Goal: Task Accomplishment & Management: Manage account settings

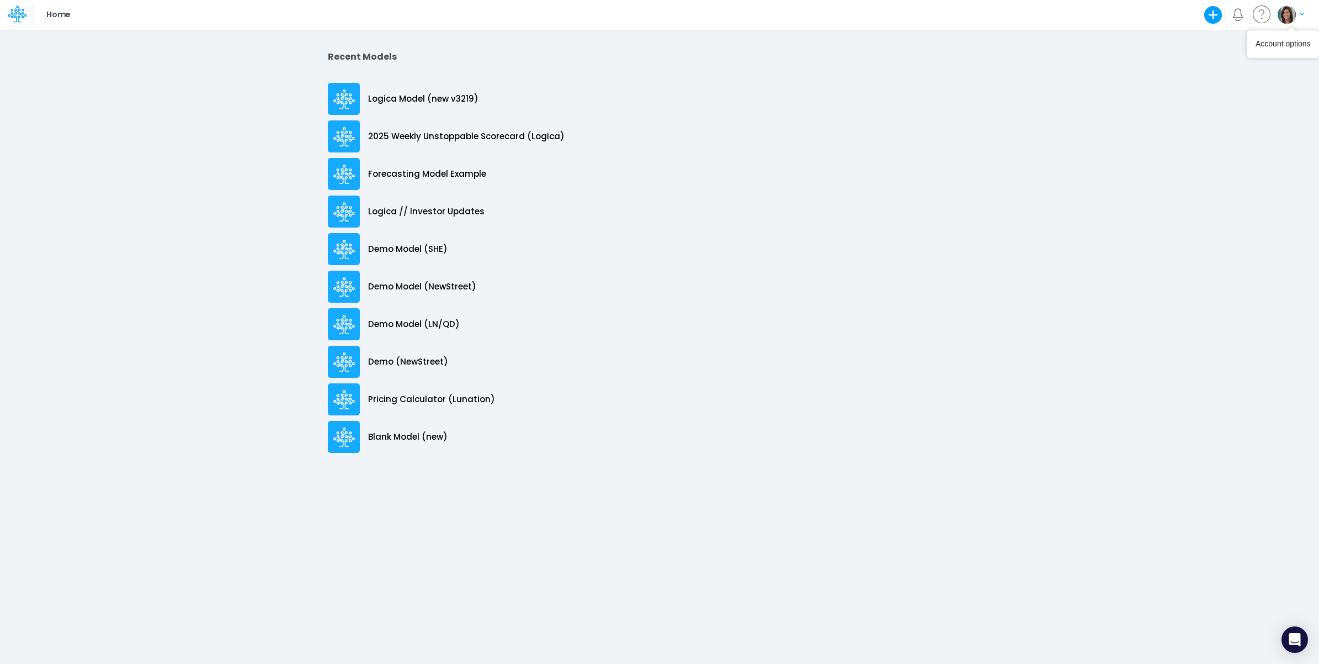
click at [1293, 17] on img "button" at bounding box center [1287, 15] width 18 height 18
click at [1246, 66] on button "Log out" at bounding box center [1246, 64] width 118 height 17
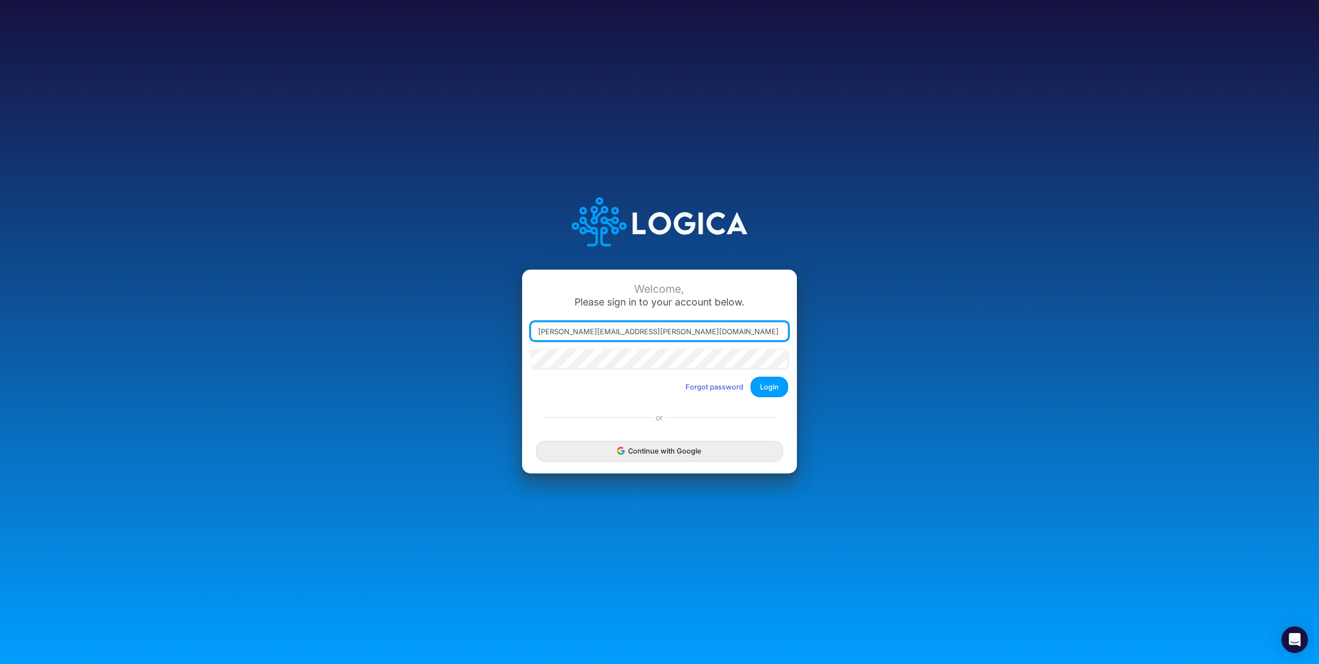
drag, startPoint x: 587, startPoint y: 332, endPoint x: 761, endPoint y: 324, distance: 174.1
click at [755, 326] on input "[PERSON_NAME][EMAIL_ADDRESS][PERSON_NAME][DOMAIN_NAME]" at bounding box center [659, 331] width 257 height 19
type input "[PERSON_NAME][EMAIL_ADDRESS][PERSON_NAME][DOMAIN_NAME]"
click at [771, 388] on button "Login" at bounding box center [770, 387] width 38 height 20
